Goal: Information Seeking & Learning: Learn about a topic

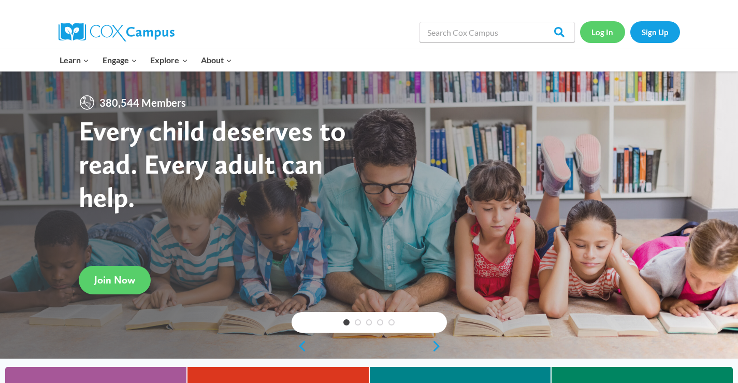
click at [608, 30] on link "Log In" at bounding box center [602, 31] width 45 height 21
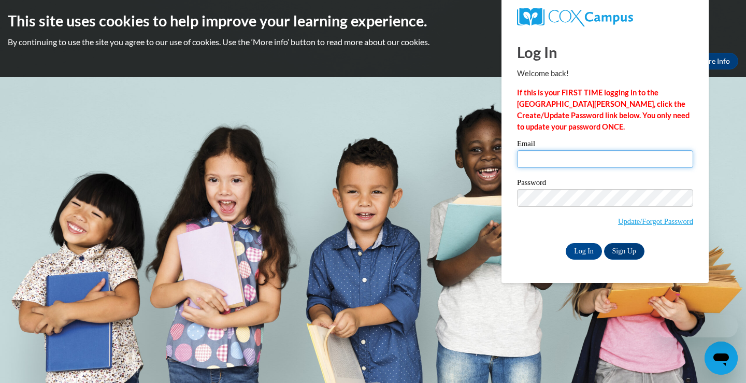
click at [567, 157] on input "Email" at bounding box center [605, 159] width 176 height 18
type input "[EMAIL_ADDRESS][PERSON_NAME][PERSON_NAME][DOMAIN_NAME]"
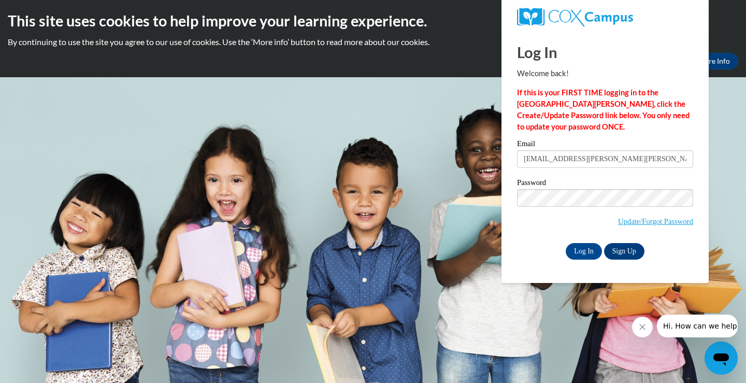
click at [580, 187] on label "Password" at bounding box center [605, 184] width 176 height 10
click at [566, 243] on input "Log In" at bounding box center [584, 251] width 36 height 17
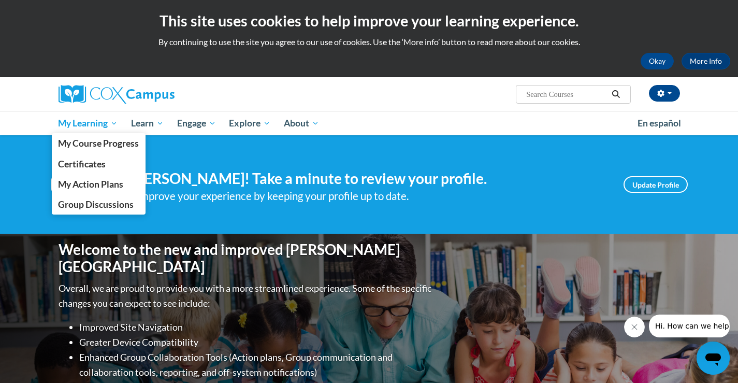
click at [81, 119] on span "My Learning" at bounding box center [88, 123] width 60 height 12
click at [82, 147] on span "My Course Progress" at bounding box center [98, 143] width 81 height 11
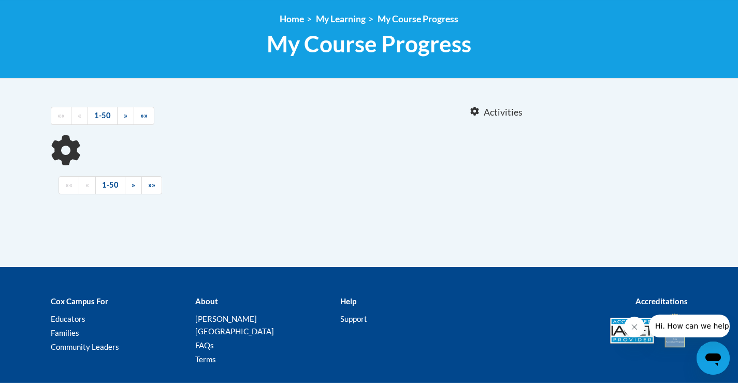
scroll to position [155, 0]
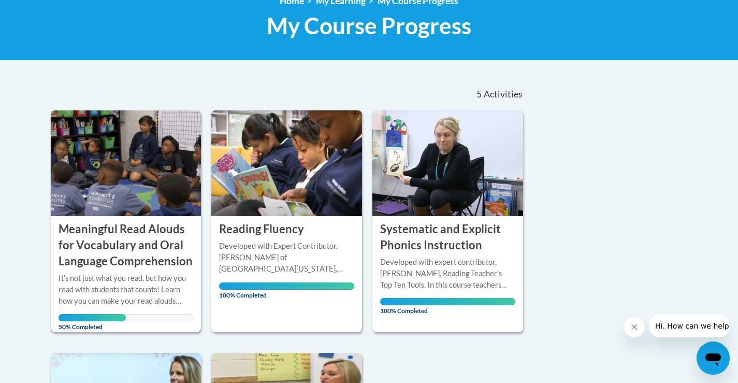
click at [118, 214] on img at bounding box center [126, 163] width 151 height 106
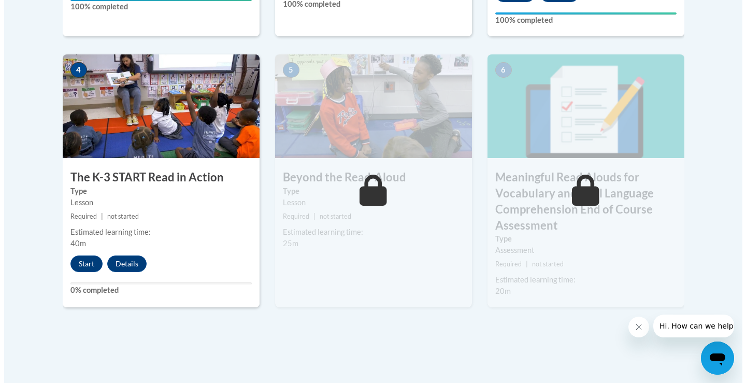
scroll to position [622, 0]
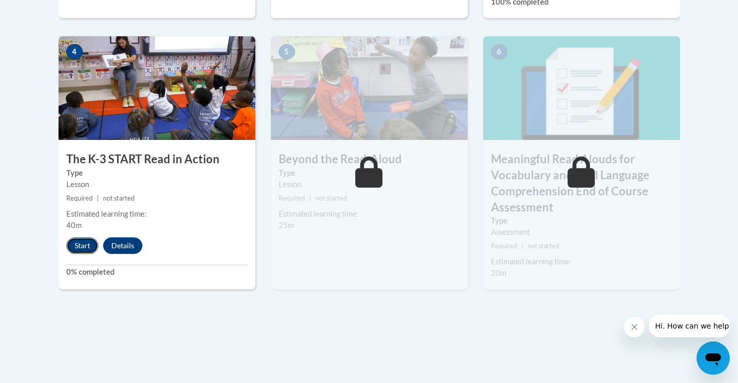
click at [74, 249] on button "Start" at bounding box center [82, 245] width 32 height 17
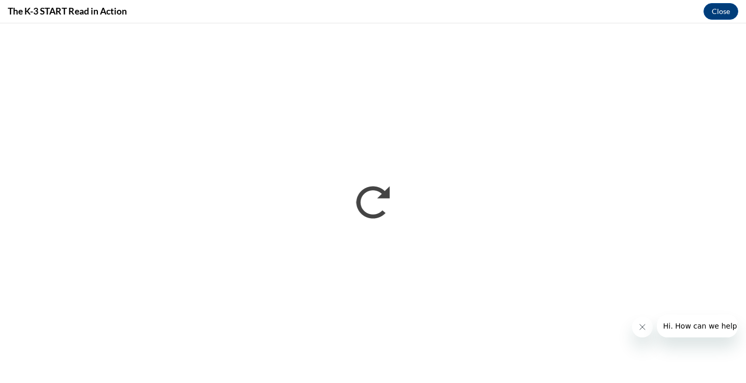
scroll to position [0, 0]
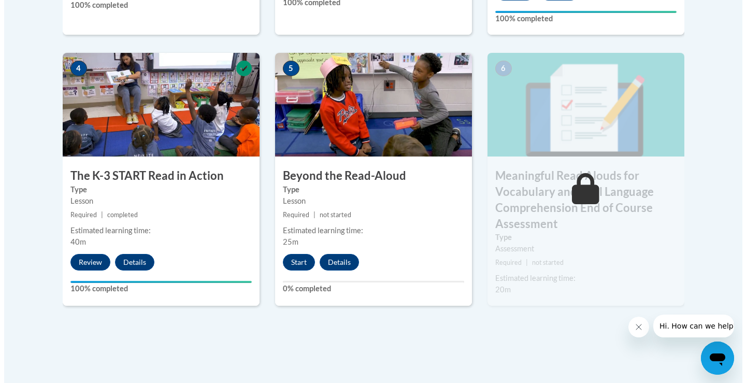
scroll to position [606, 0]
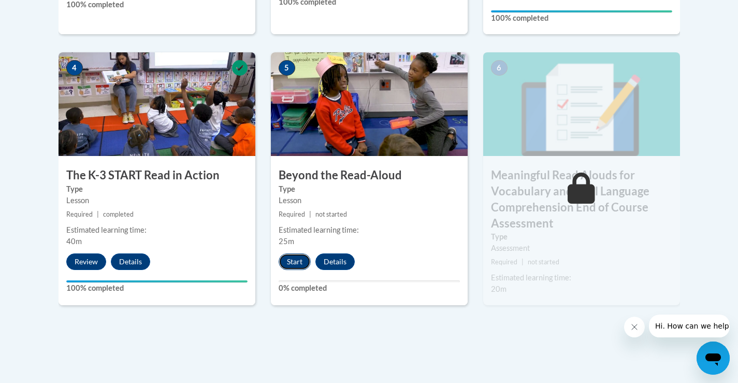
click at [301, 262] on button "Start" at bounding box center [295, 261] width 32 height 17
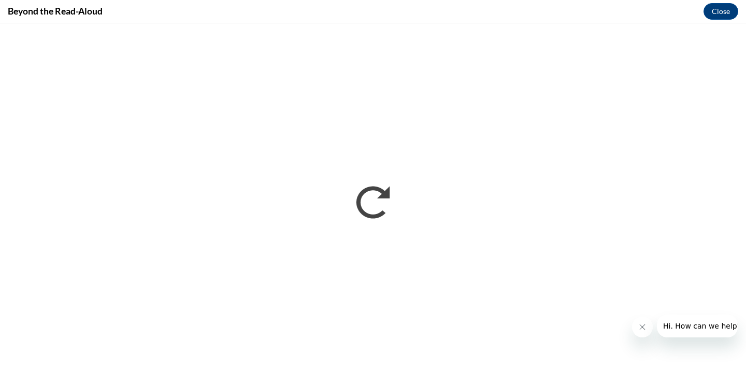
scroll to position [0, 0]
